Goal: Navigation & Orientation: Find specific page/section

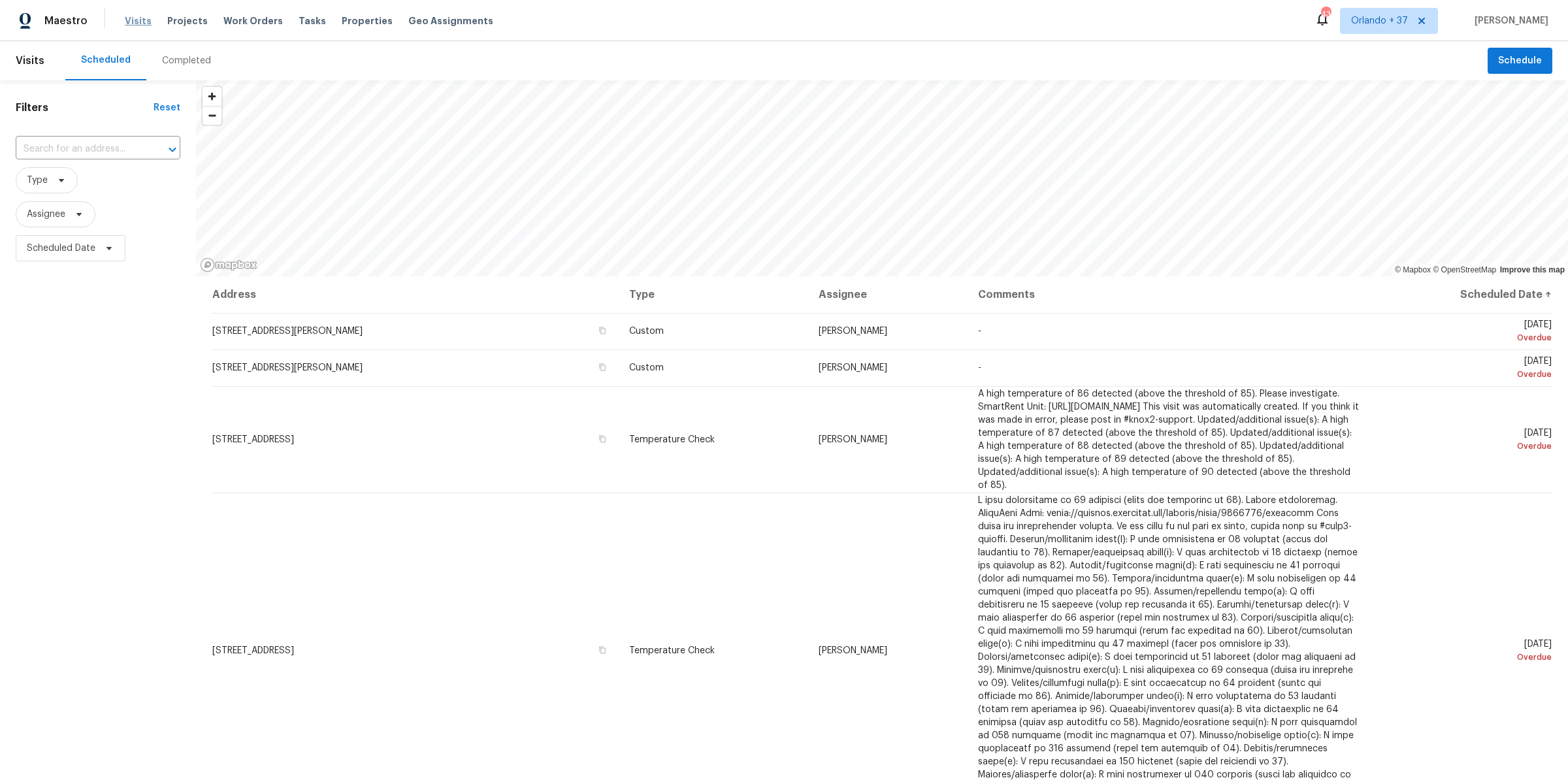
click at [141, 22] on span "Visits" at bounding box center [138, 21] width 27 height 13
